Goal: Information Seeking & Learning: Learn about a topic

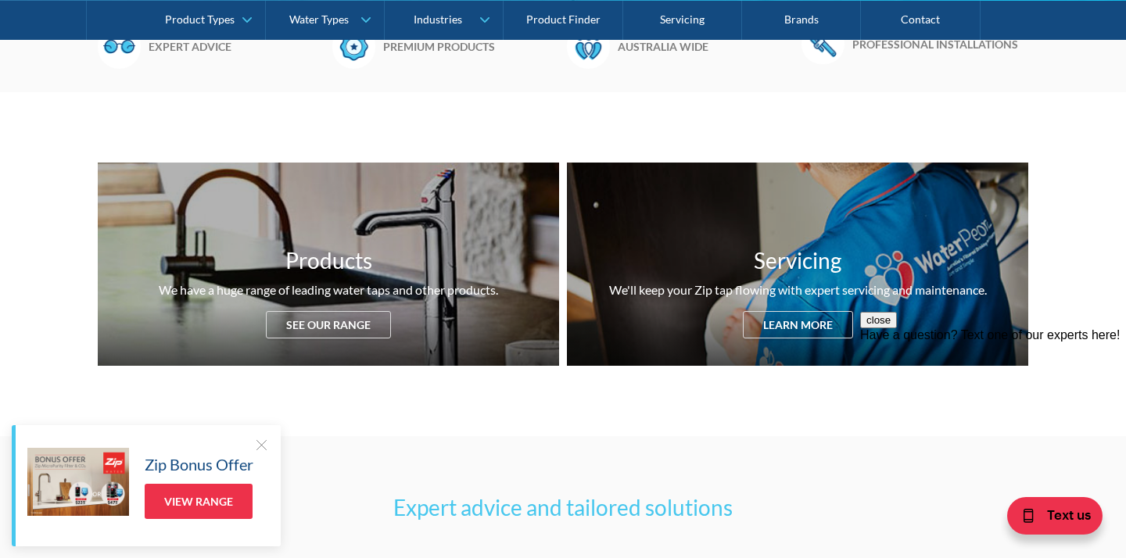
click at [261, 443] on div at bounding box center [261, 445] width 16 height 16
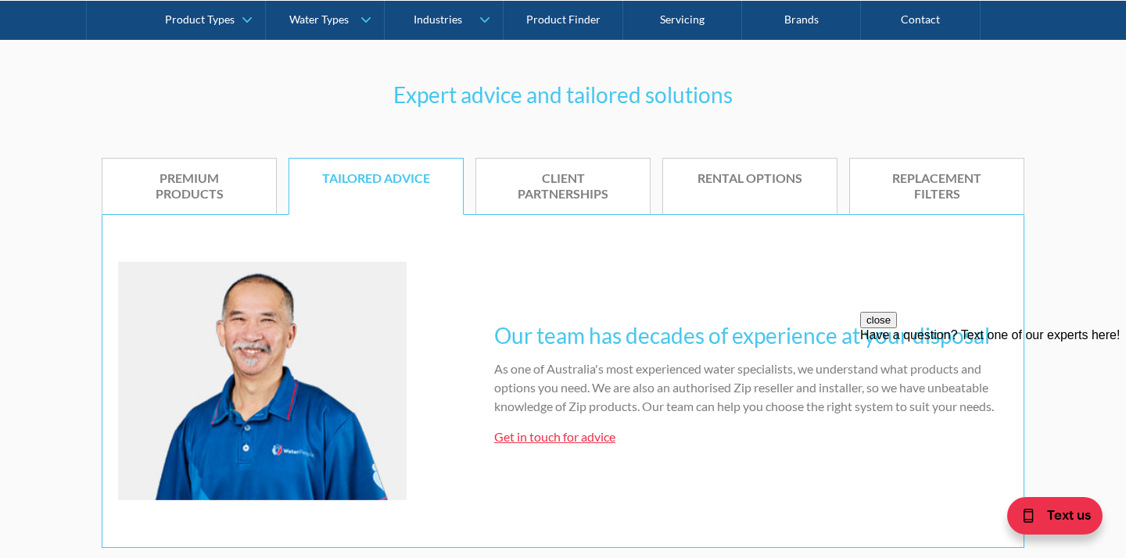
scroll to position [944, 0]
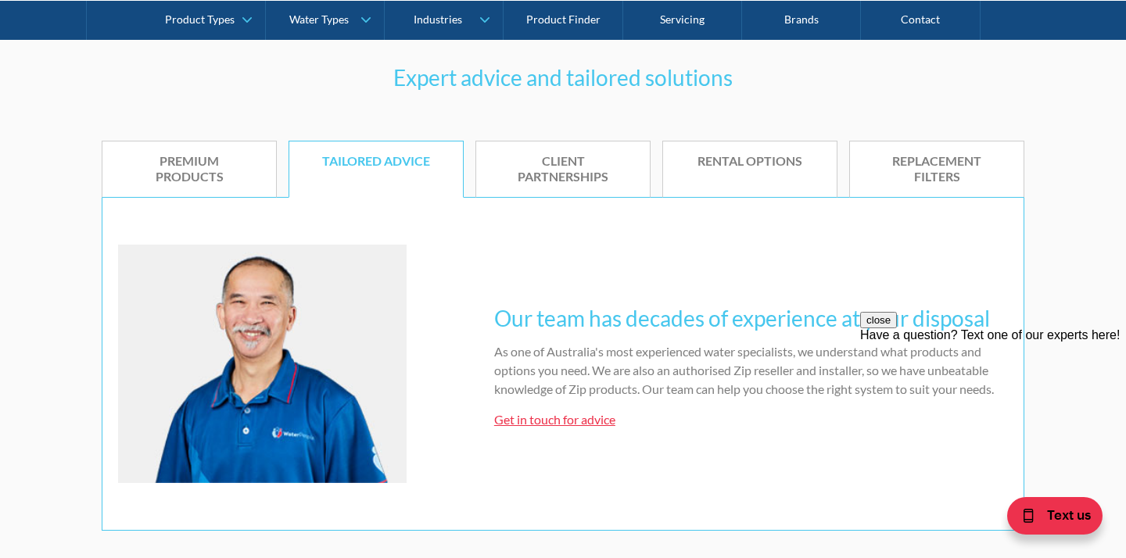
click at [722, 164] on div "Rental options" at bounding box center [749, 161] width 127 height 16
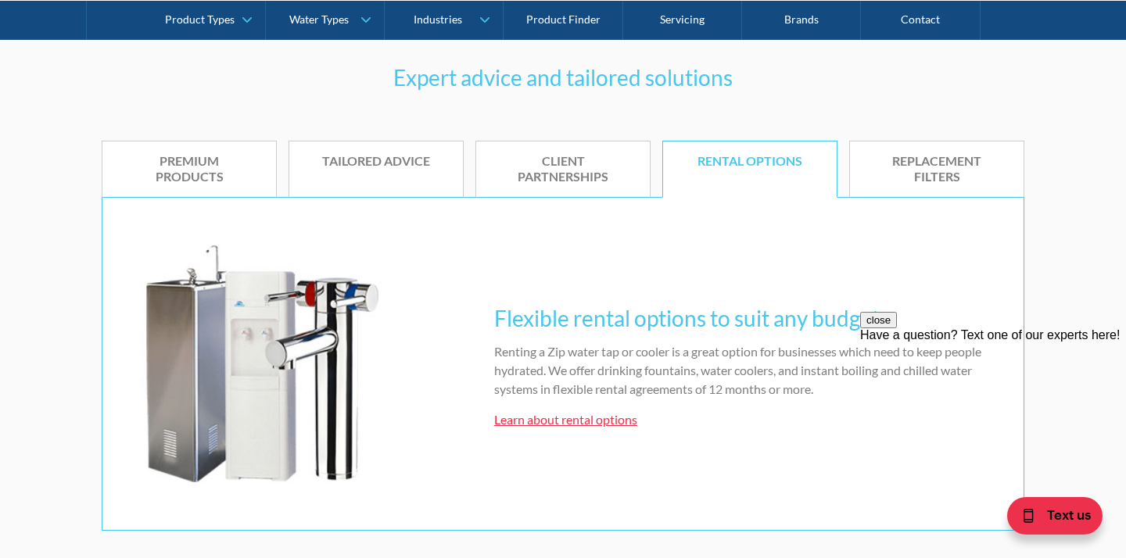
click at [897, 328] on button "close" at bounding box center [878, 320] width 37 height 16
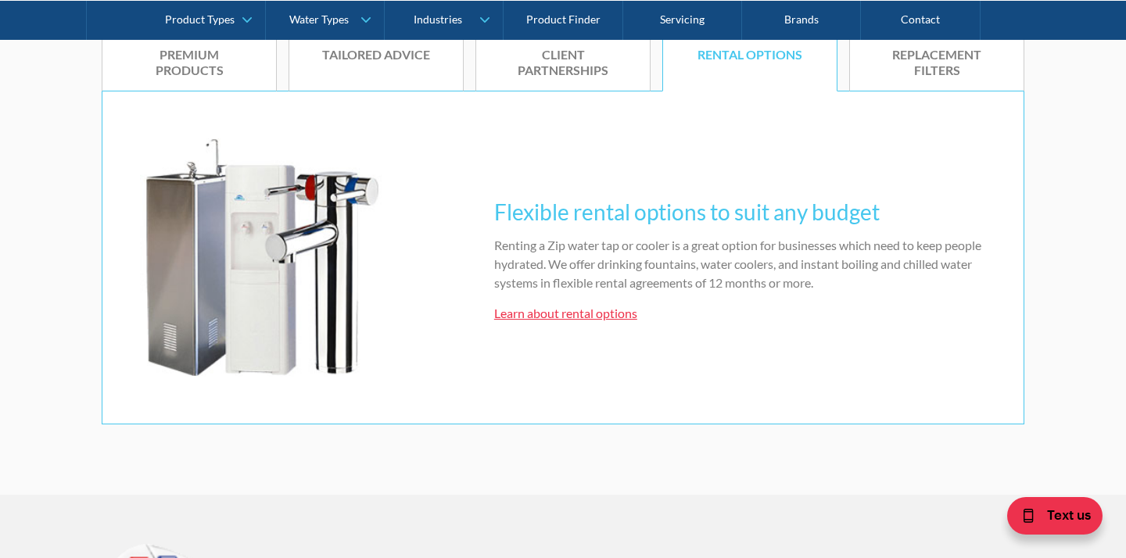
scroll to position [1044, 0]
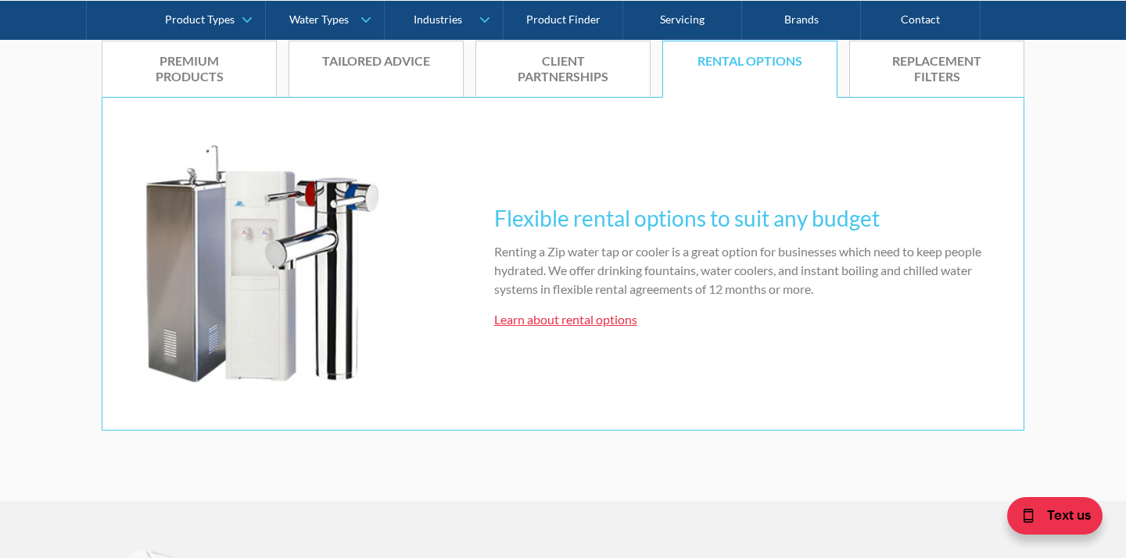
click at [590, 324] on link "Learn about rental options" at bounding box center [565, 319] width 143 height 15
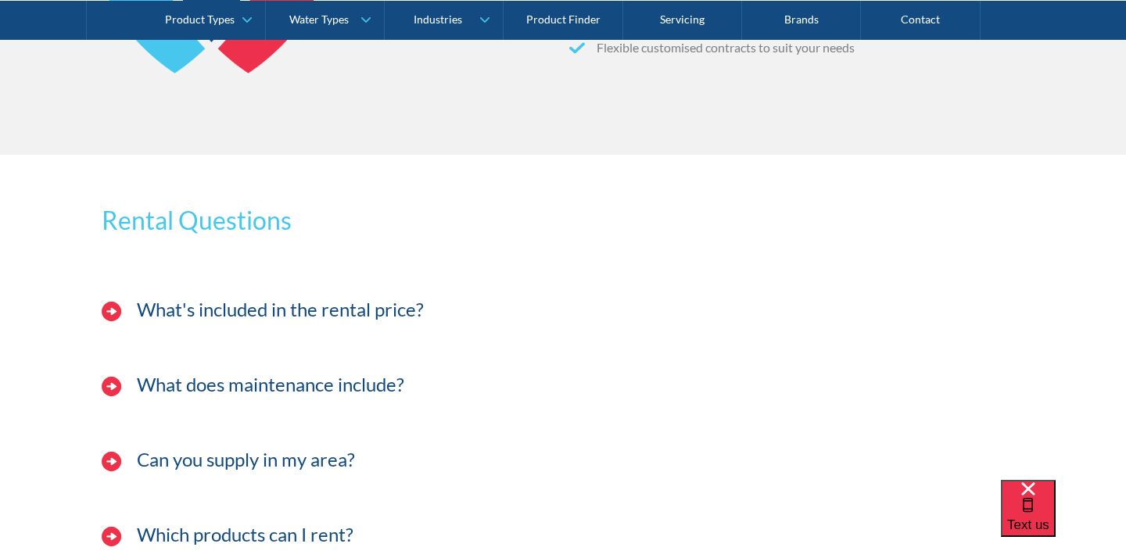
scroll to position [1523, 0]
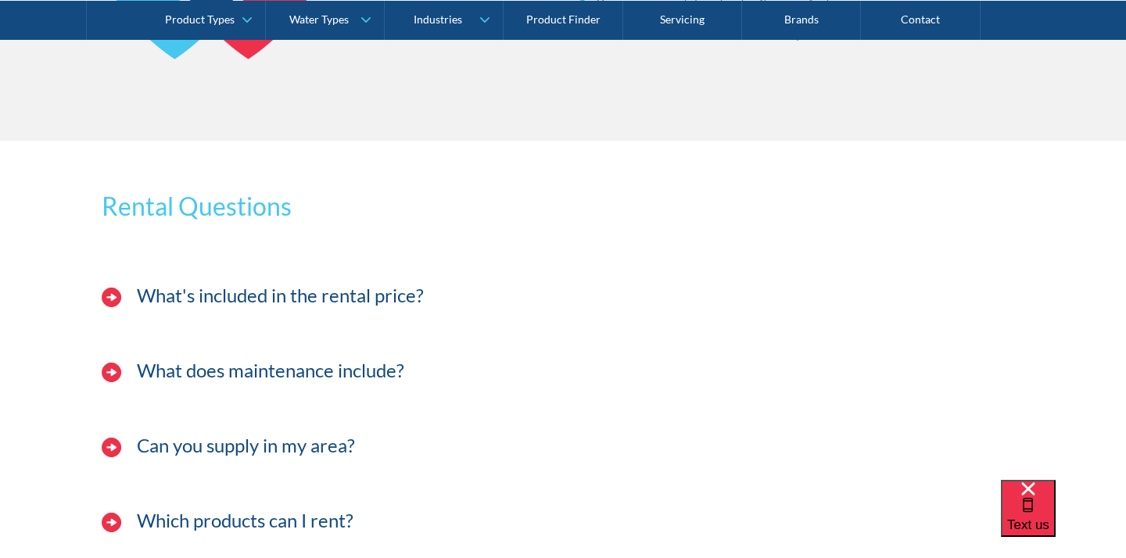
click at [289, 291] on h4 "What's included in the rental price?" at bounding box center [280, 296] width 287 height 23
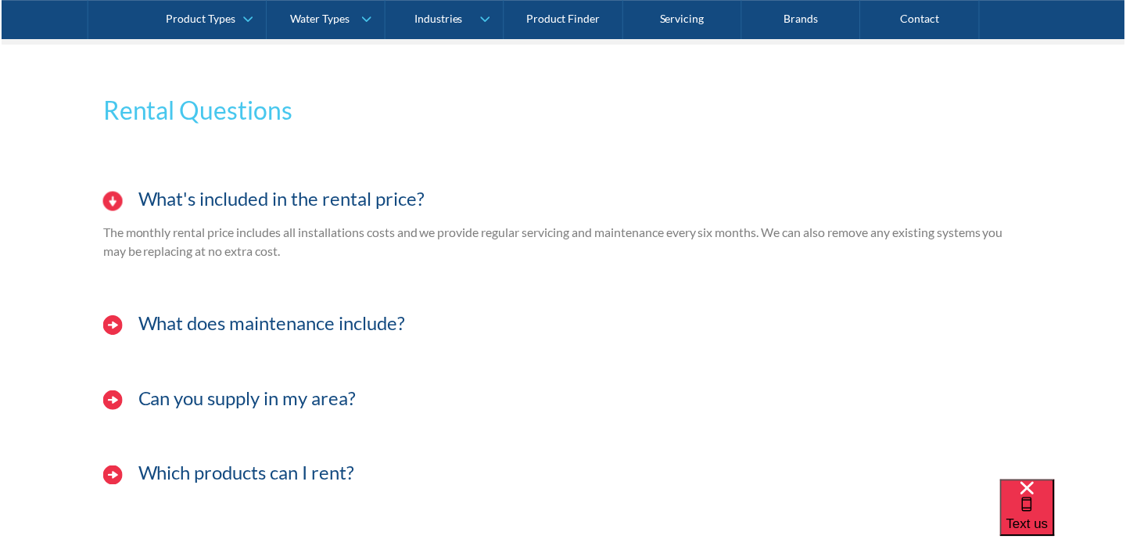
scroll to position [1620, 0]
